Goal: Transaction & Acquisition: Purchase product/service

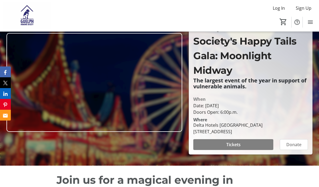
scroll to position [47, 0]
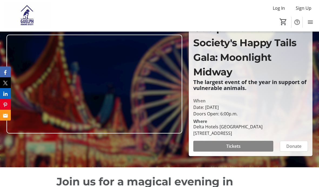
click at [233, 149] on span "Tickets" at bounding box center [233, 146] width 14 height 6
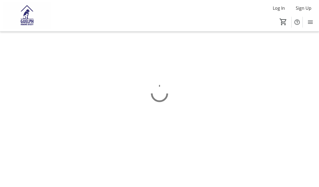
scroll to position [19, 0]
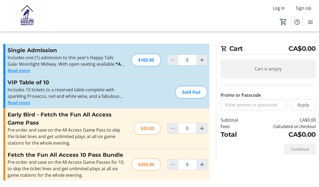
scroll to position [19, 0]
click at [202, 125] on mat-icon "Increment by one" at bounding box center [202, 128] width 6 height 6
type input "2"
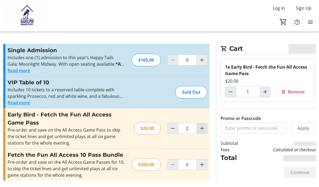
type input "2"
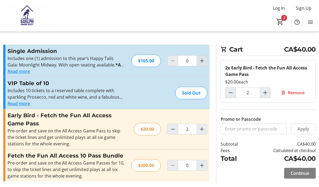
click at [203, 63] on mat-icon "Increment by one" at bounding box center [202, 61] width 6 height 6
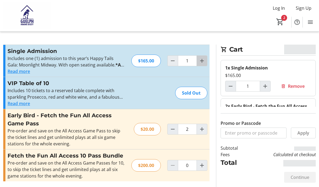
click at [203, 62] on mat-icon "Increment by one" at bounding box center [202, 61] width 6 height 6
type input "2"
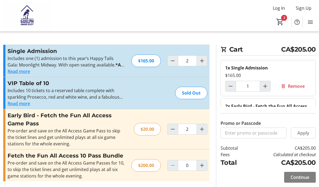
type input "2"
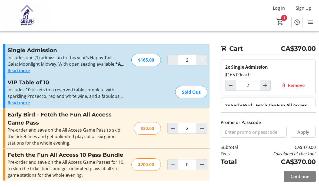
scroll to position [19, 0]
click at [295, 178] on span "Continue" at bounding box center [299, 176] width 19 height 6
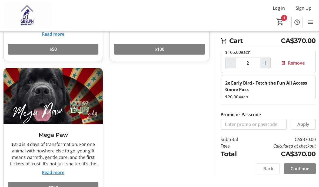
scroll to position [271, 0]
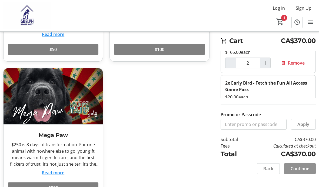
click at [296, 172] on span "Continue" at bounding box center [299, 168] width 19 height 6
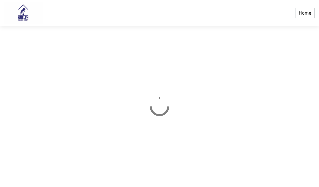
select select "CA"
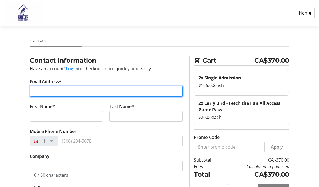
click at [81, 91] on input "Email Address*" at bounding box center [106, 91] width 153 height 11
type input "[EMAIL_ADDRESS][DOMAIN_NAME]"
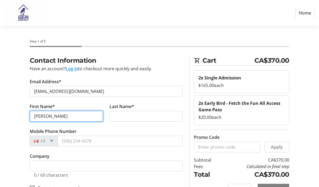
type input "alex"
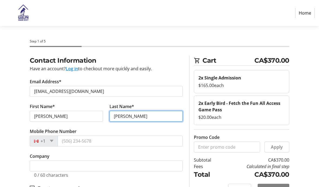
type input "delisle"
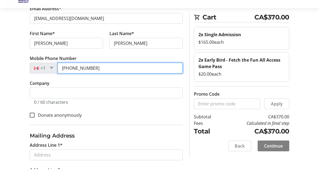
scroll to position [57, 0]
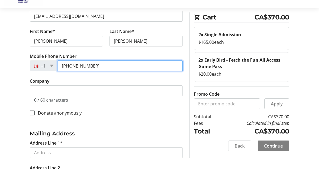
type input "[PHONE_NUMBER]"
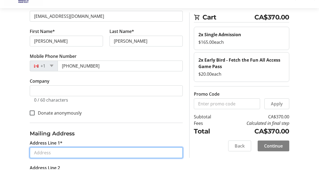
click at [57, 165] on input "Address Line 1*" at bounding box center [106, 170] width 153 height 11
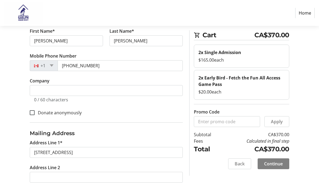
type input "16 Hadati Rd"
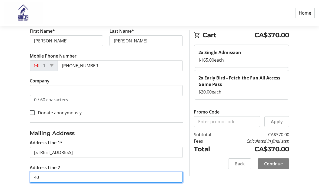
type input "40"
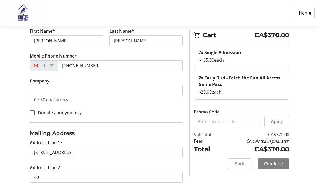
type input "Guelph"
select select "ON"
type input "Guelph"
type input "N1E 6M2"
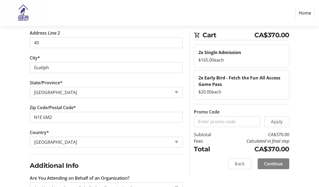
scroll to position [209, 0]
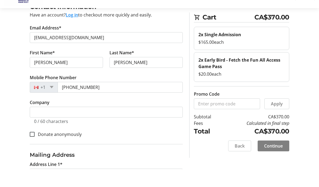
scroll to position [49, 0]
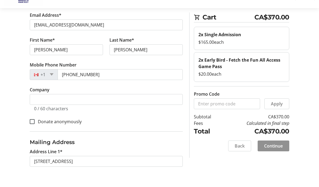
click at [270, 142] on section "Cart CA$370.00 2x Single Admission $165.00 each 2x Early Bird - Fetch the Fun A…" at bounding box center [241, 102] width 95 height 145
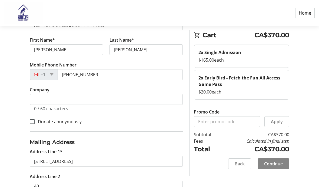
click at [273, 164] on span "Continue" at bounding box center [273, 163] width 19 height 6
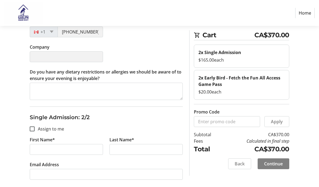
scroll to position [184, 0]
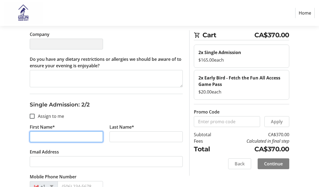
click at [56, 133] on input "First Name*" at bounding box center [66, 136] width 73 height 11
type input "Eileen"
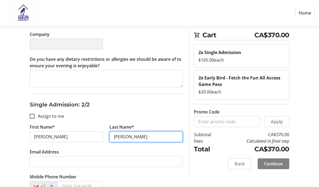
type input "Christie"
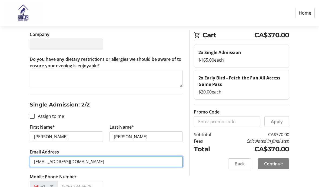
type input "[EMAIL_ADDRESS][DOMAIN_NAME]"
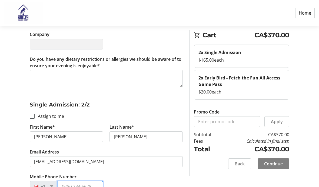
scroll to position [257, 0]
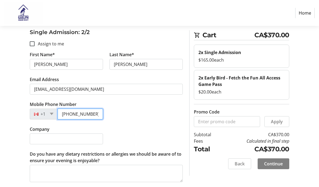
type input "[PHONE_NUMBER]"
click at [148, 112] on div "First Name* Eileen Last Name* Christie Email Address echristie09@gmail.com Mobi…" at bounding box center [106, 100] width 153 height 99
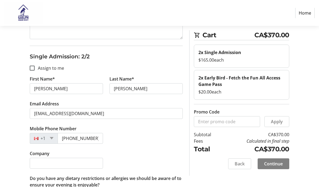
scroll to position [232, 0]
click at [276, 164] on span "Continue" at bounding box center [273, 163] width 19 height 6
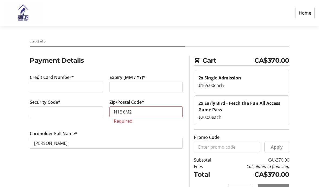
type input "N1E 6M2"
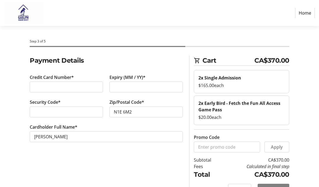
click at [113, 156] on div "Payment Details Credit Card Number* Expiry (MM / YY)* Security Code* Zip/Postal…" at bounding box center [105, 128] width 159 height 145
click at [272, 187] on span "Continue" at bounding box center [273, 189] width 19 height 6
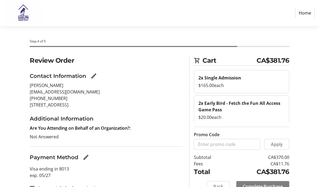
scroll to position [8, 0]
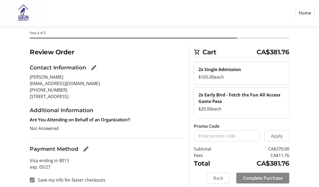
click at [268, 180] on span "Complete Purchase" at bounding box center [263, 178] width 40 height 6
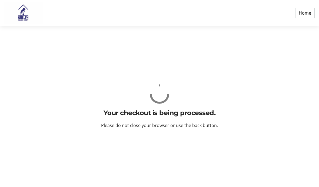
scroll to position [0, 0]
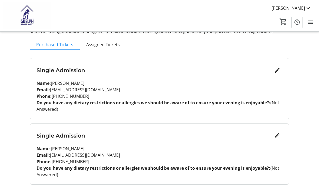
scroll to position [40, 0]
click at [82, 102] on strong "Do you have any dietary restrictions or allergies we should be aware of to ensu…" at bounding box center [153, 103] width 234 height 6
click at [104, 38] on div "My Event Tickets Here you can enter guest details for each ticket. Purchased ti…" at bounding box center [159, 83] width 266 height 246
click at [104, 44] on span "Assigned Tickets" at bounding box center [102, 45] width 33 height 4
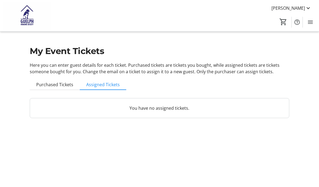
click at [51, 85] on span "Purchased Tickets" at bounding box center [54, 84] width 37 height 4
